Goal: Find specific page/section: Find specific page/section

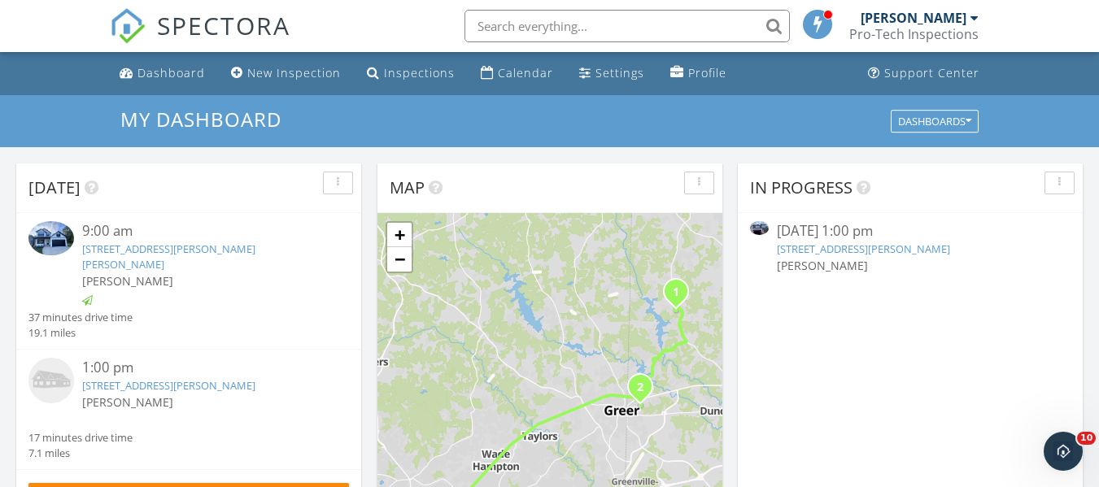
scroll to position [1505, 1124]
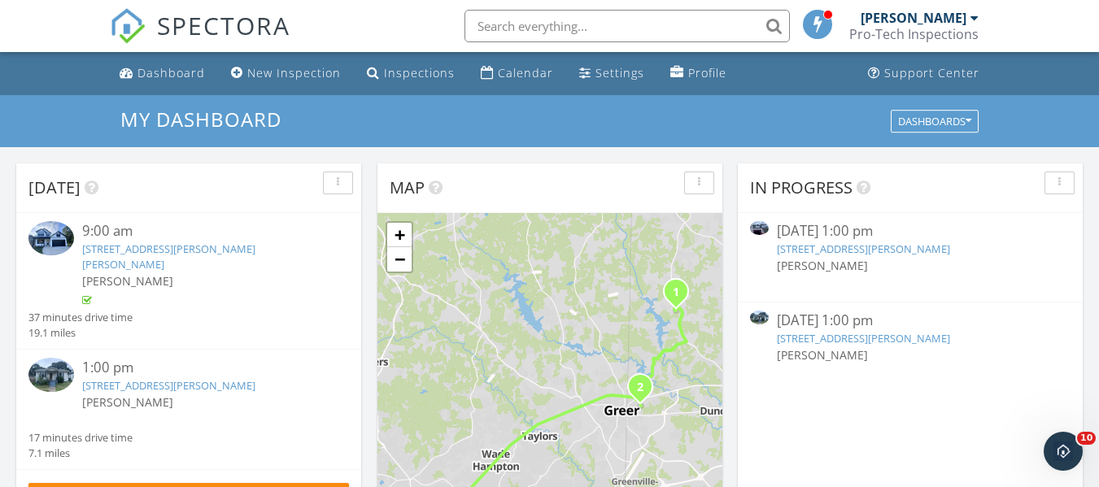
click at [834, 334] on link "[STREET_ADDRESS][PERSON_NAME]" at bounding box center [863, 338] width 173 height 15
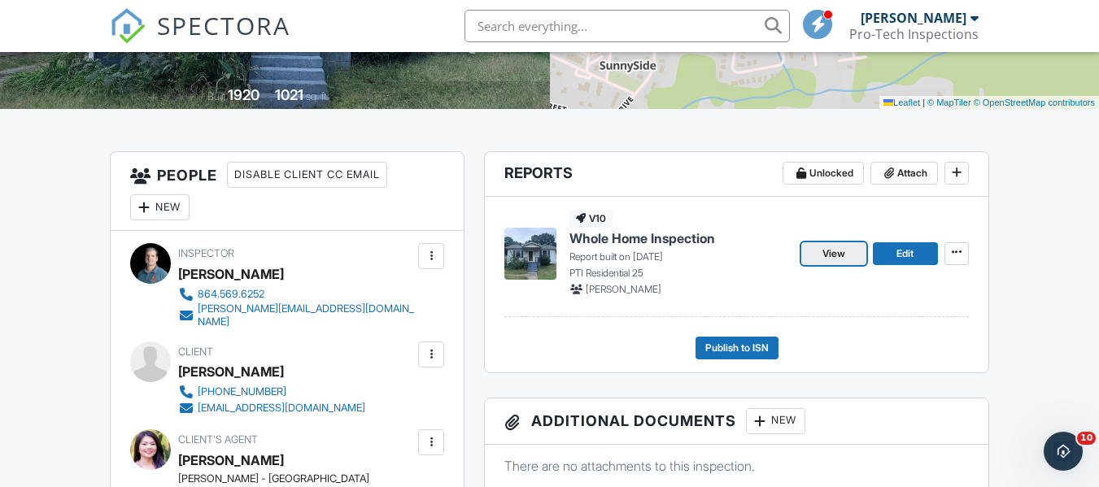
click at [819, 246] on link "View" at bounding box center [833, 253] width 65 height 23
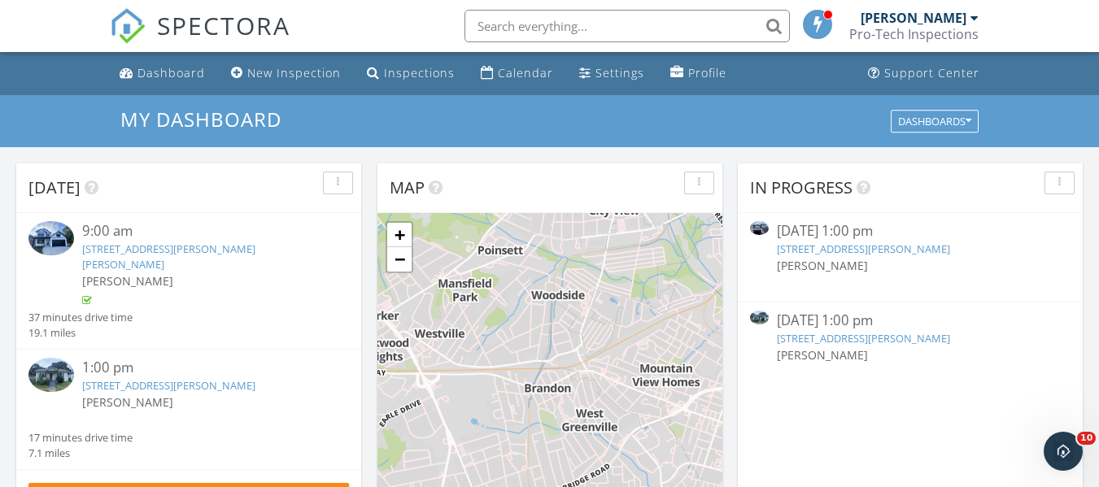
click at [833, 338] on link "302 Morgan St, Greer, SC 29651" at bounding box center [863, 338] width 173 height 15
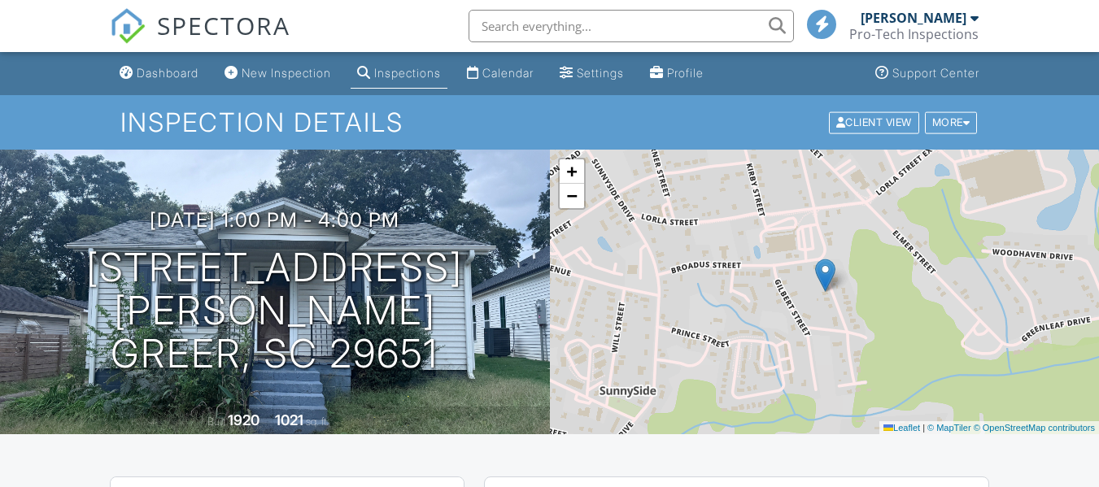
scroll to position [488, 0]
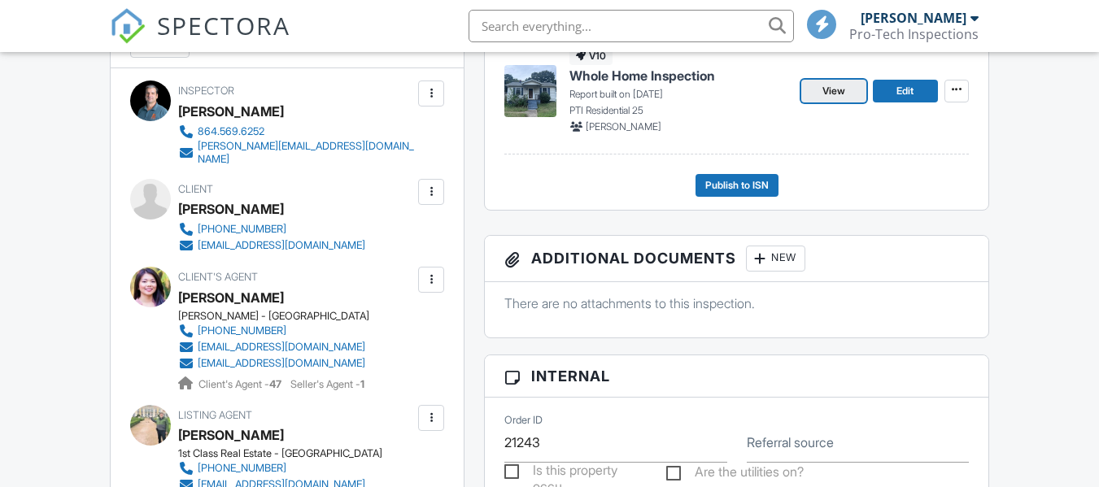
click at [850, 83] on link "View" at bounding box center [833, 91] width 65 height 23
